Goal: Check status: Check status

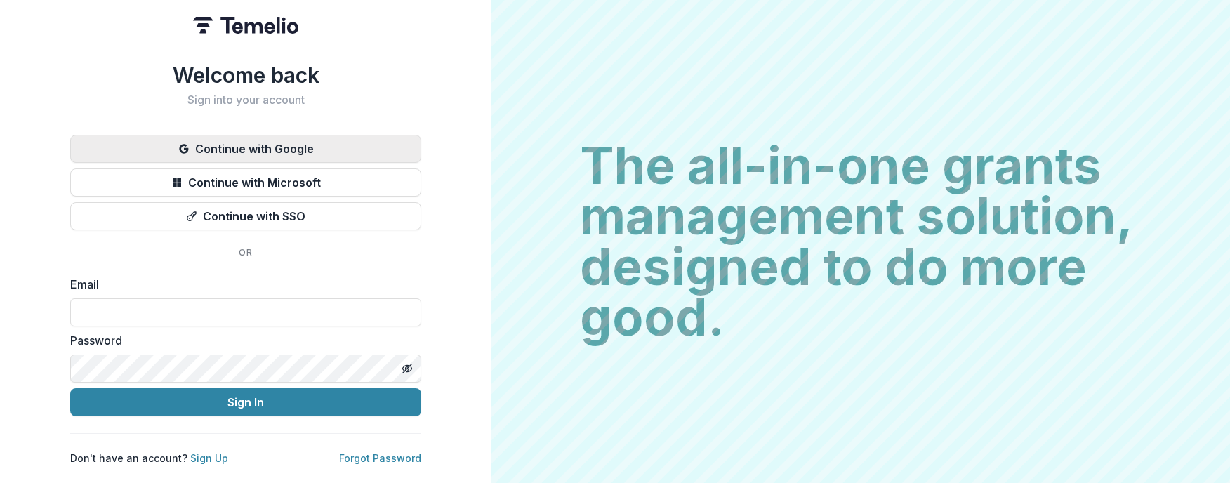
click at [290, 147] on button "Continue with Google" at bounding box center [245, 149] width 351 height 28
